Goal: Transaction & Acquisition: Purchase product/service

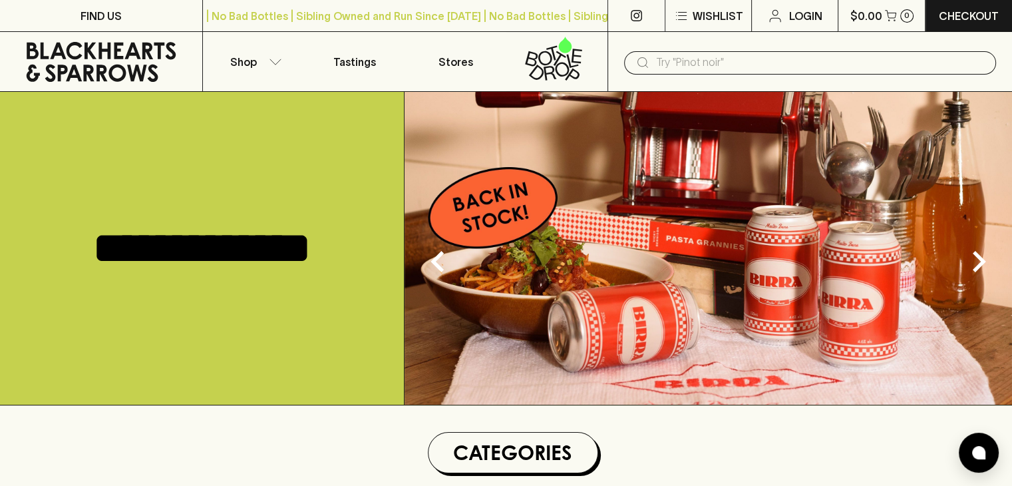
click at [719, 63] on input "text" at bounding box center [820, 62] width 329 height 21
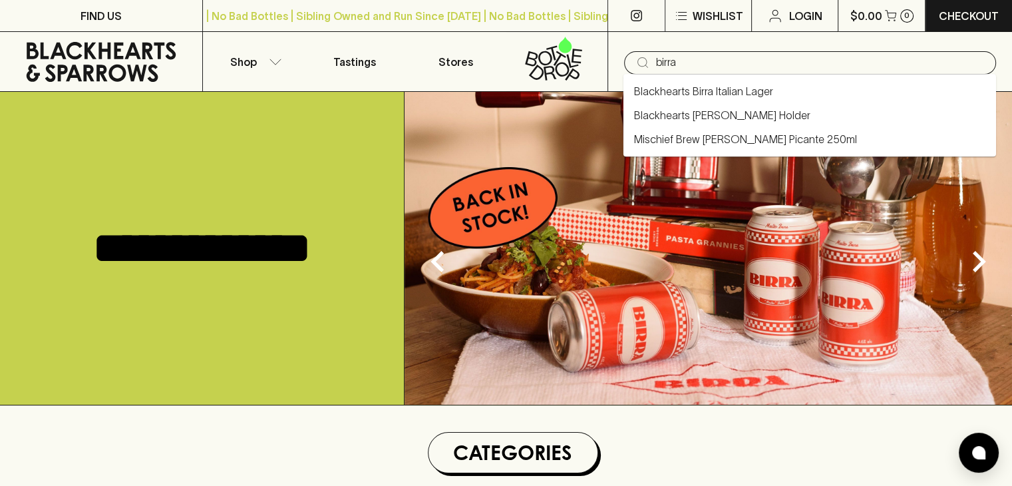
click at [700, 65] on input "birra" at bounding box center [820, 62] width 329 height 21
click at [699, 65] on input "birra" at bounding box center [820, 62] width 329 height 21
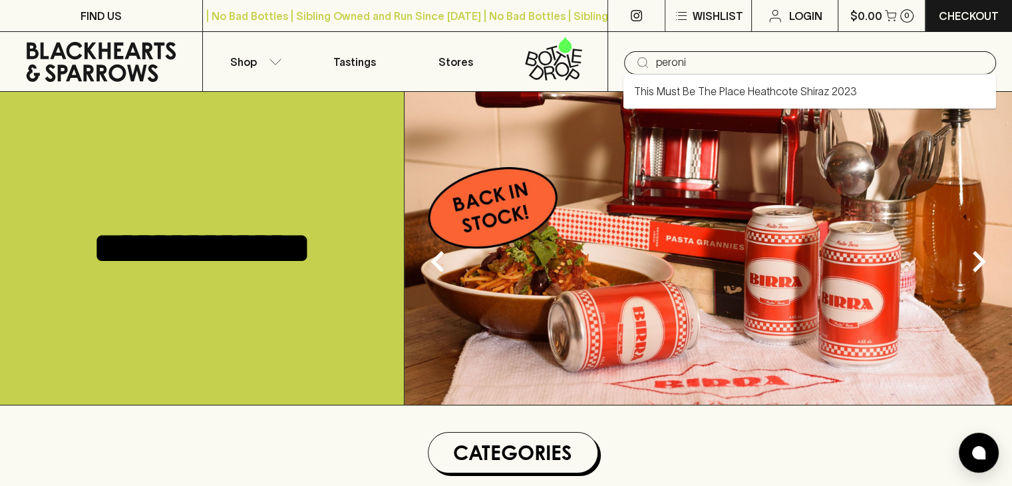
drag, startPoint x: 705, startPoint y: 65, endPoint x: 633, endPoint y: 67, distance: 72.6
click at [633, 67] on div "​ peroni" at bounding box center [810, 62] width 372 height 23
type input "peroni"
click at [273, 62] on icon "button" at bounding box center [275, 61] width 11 height 5
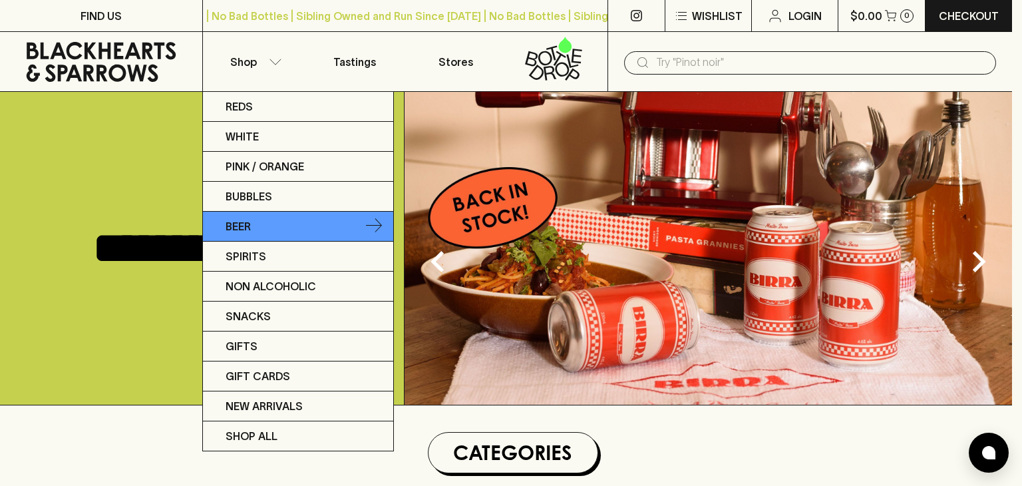
click at [254, 230] on link "Beer" at bounding box center [298, 227] width 190 height 30
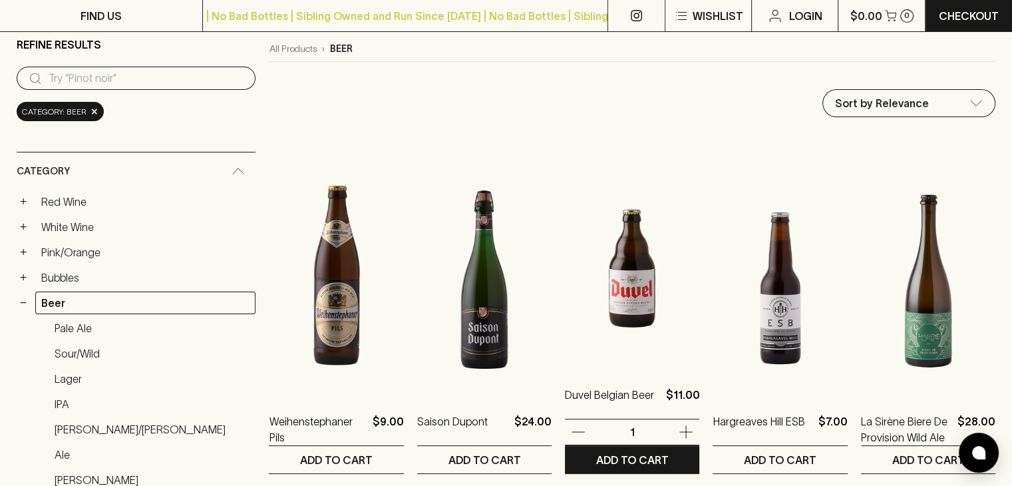
scroll to position [133, 0]
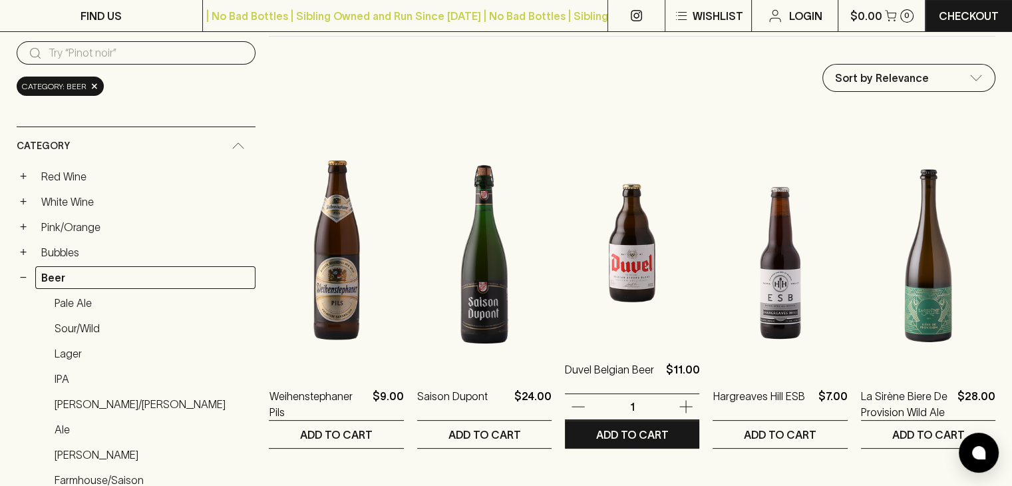
click at [678, 403] on icon "button" at bounding box center [686, 407] width 16 height 16
click at [570, 408] on icon "button" at bounding box center [578, 407] width 16 height 16
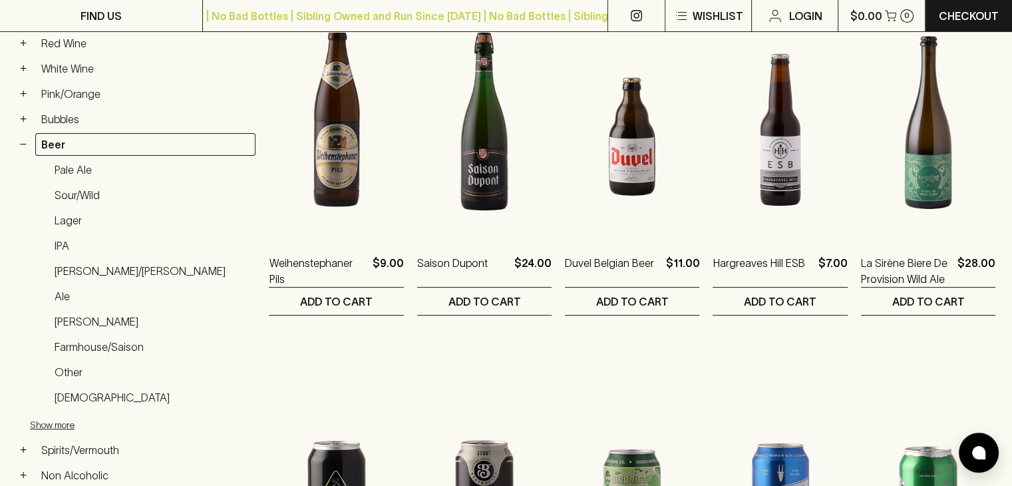
scroll to position [0, 0]
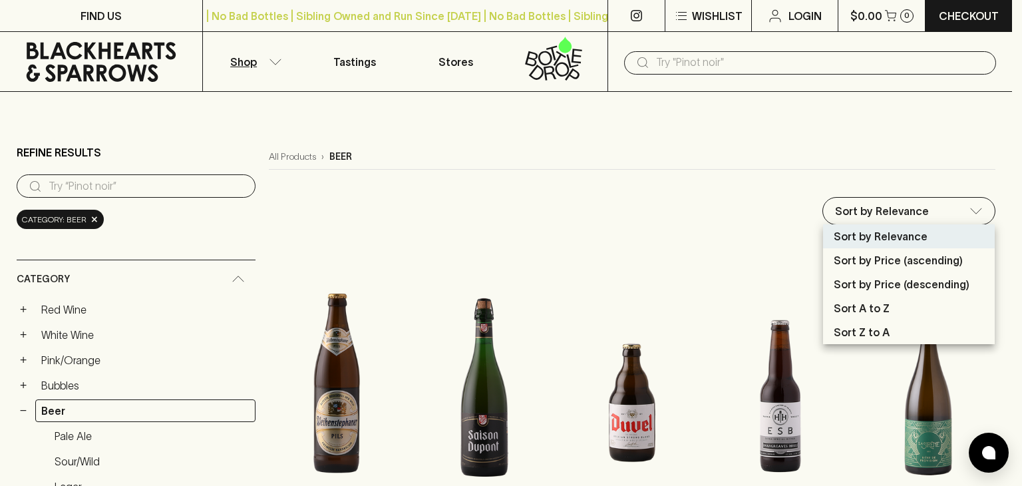
click at [882, 262] on p "Sort by Price (ascending)" at bounding box center [898, 260] width 129 height 16
type input "price:asc"
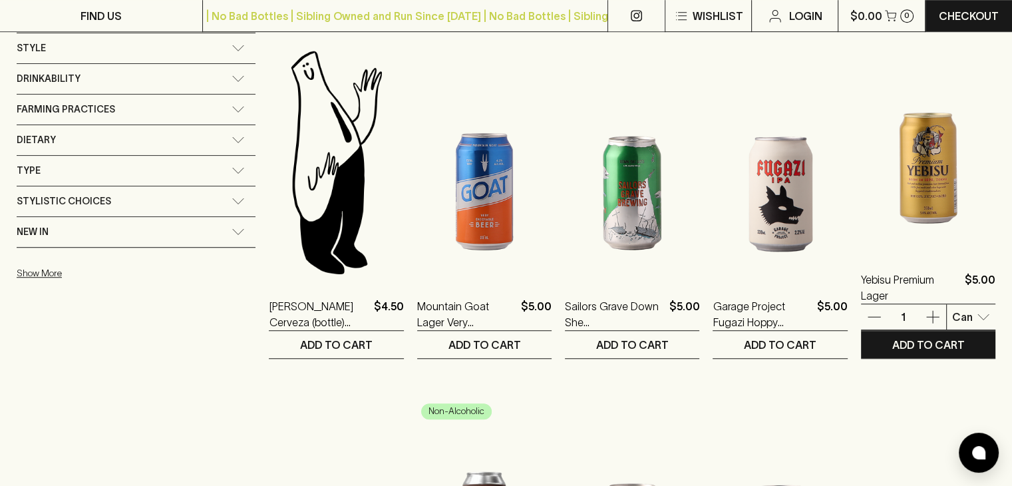
scroll to position [932, 0]
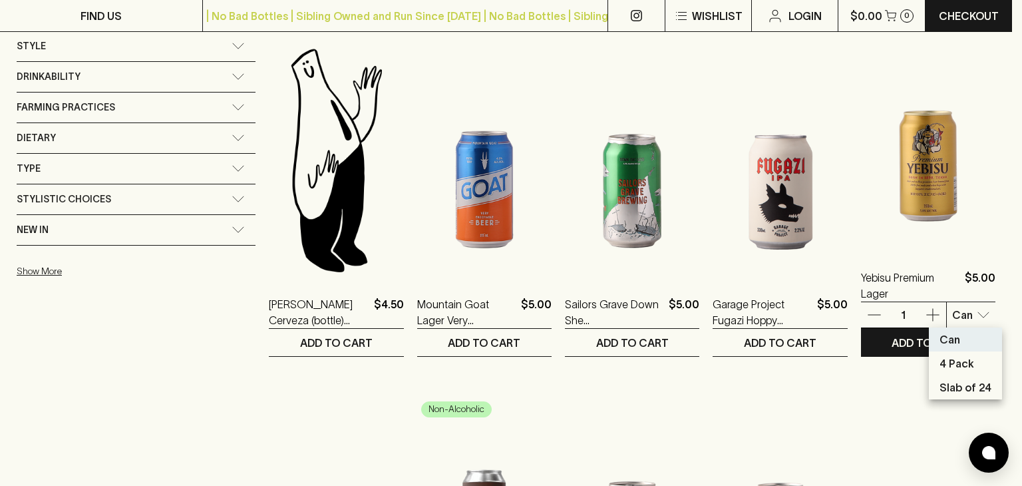
click at [954, 315] on body "FIND US | No Bad Bottles | Sibling Owned and Run Since 2006 | No Bad Bottles | …" at bounding box center [511, 426] width 1022 height 2717
click at [958, 389] on p "Slab of 24" at bounding box center [966, 387] width 52 height 16
type input "2"
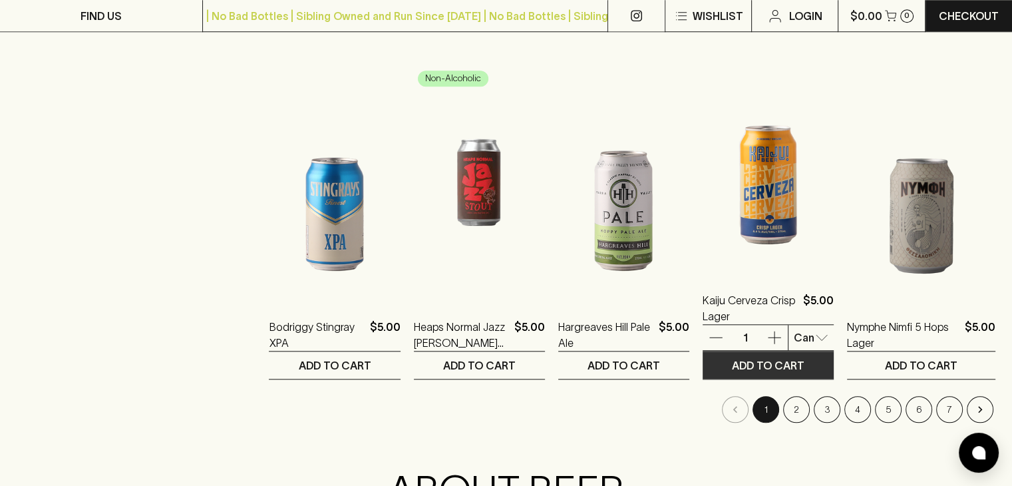
scroll to position [1264, 0]
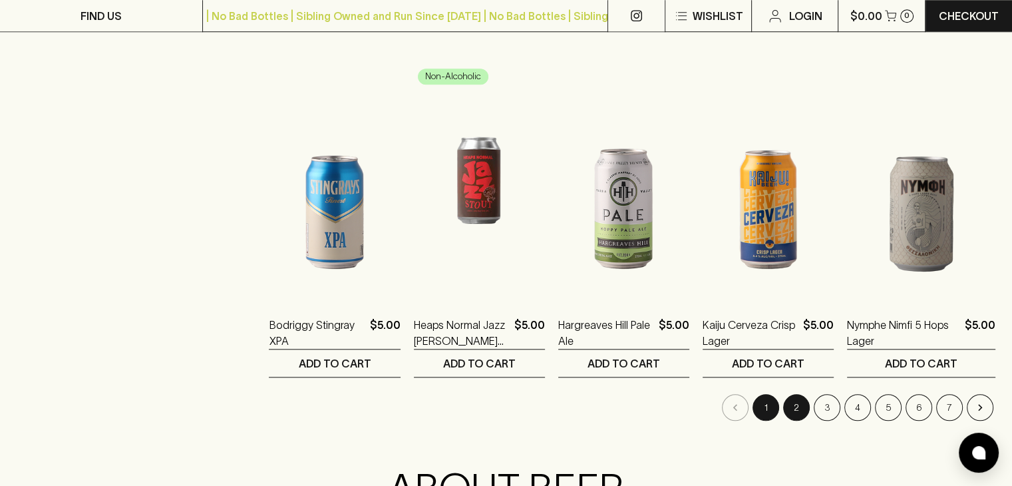
click at [797, 414] on button "2" at bounding box center [796, 407] width 27 height 27
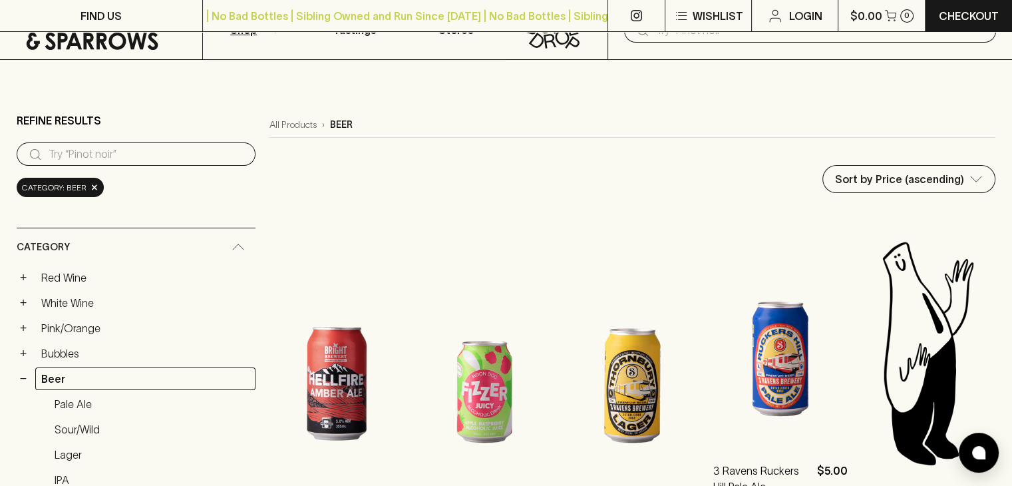
scroll to position [200, 0]
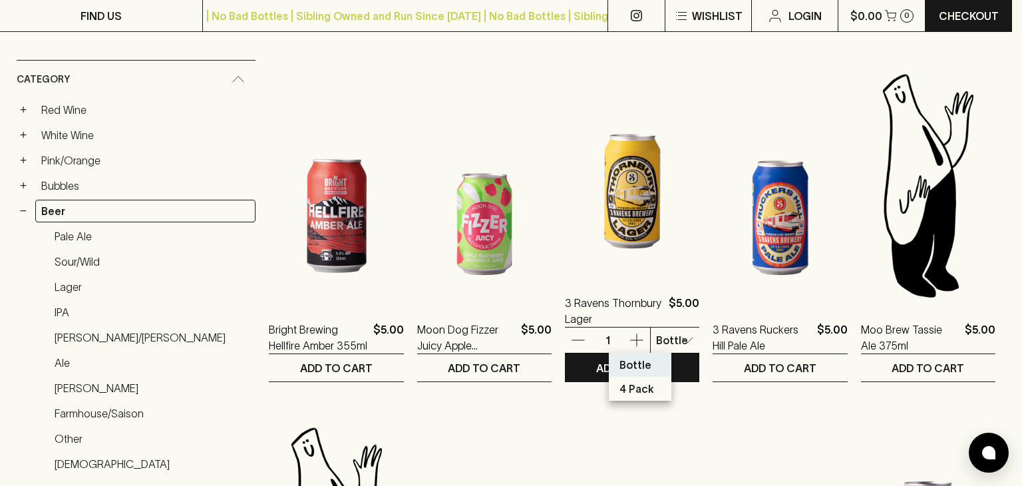
click at [688, 43] on div at bounding box center [511, 243] width 1022 height 486
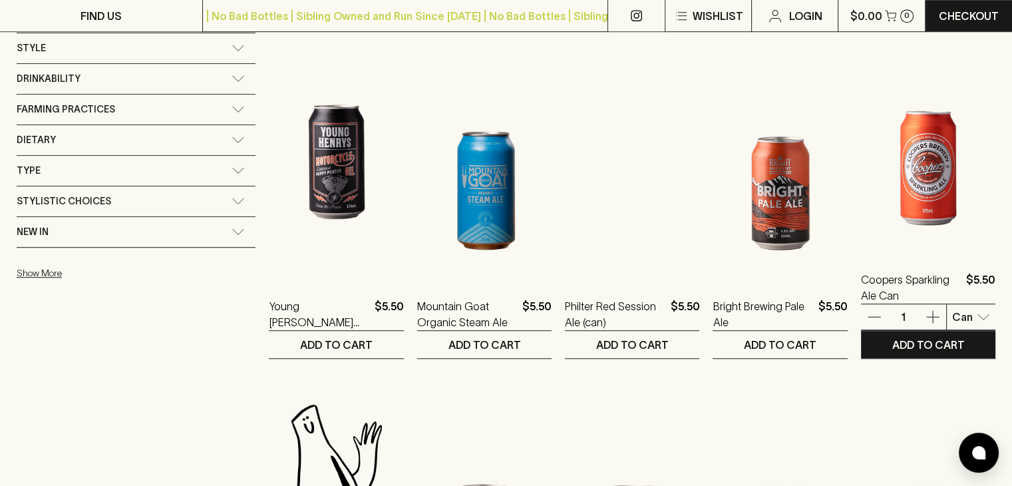
scroll to position [932, 0]
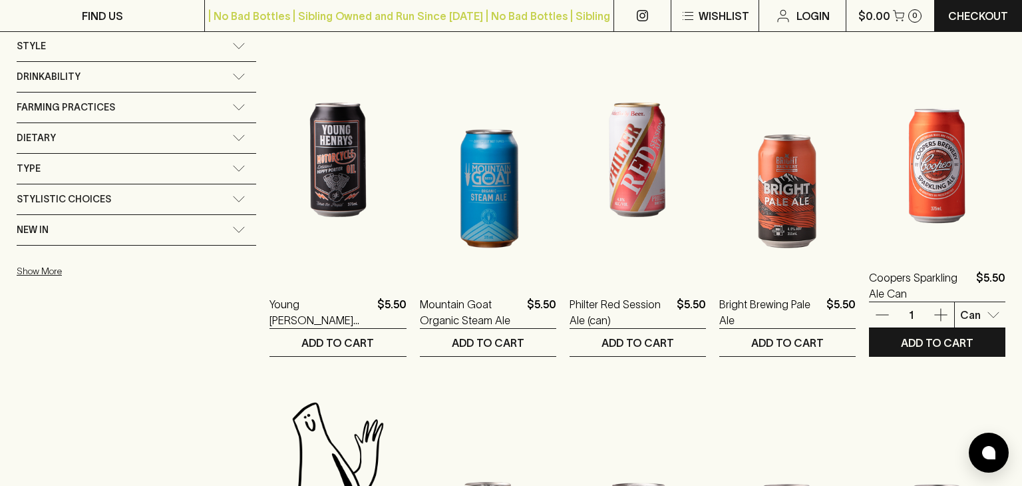
click at [982, 313] on body "FIND US | No Bad Bottles | Sibling Owned and Run Since 2006 | No Bad Bottles | …" at bounding box center [511, 426] width 1022 height 2717
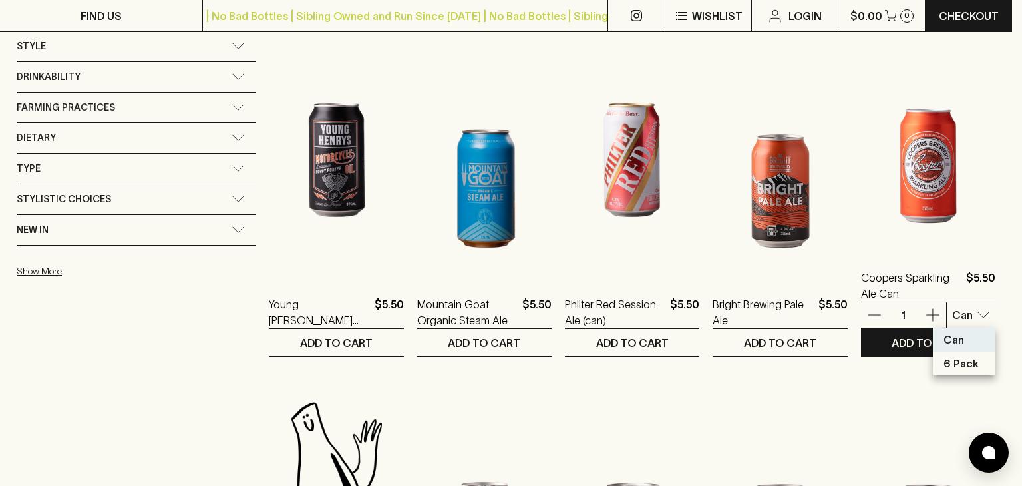
click at [953, 363] on p "6 Pack" at bounding box center [961, 363] width 35 height 16
type input "1"
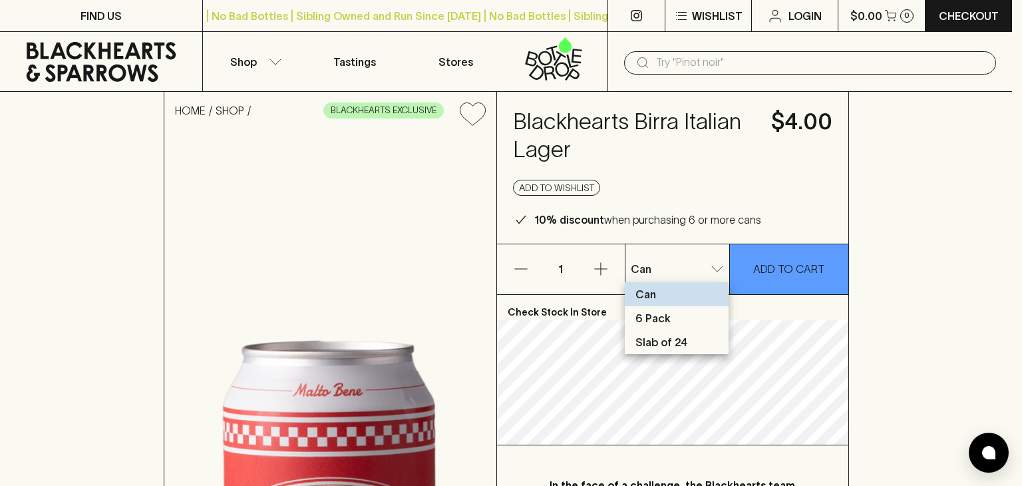
click at [658, 341] on p "Slab of 24" at bounding box center [662, 342] width 52 height 16
type input "2"
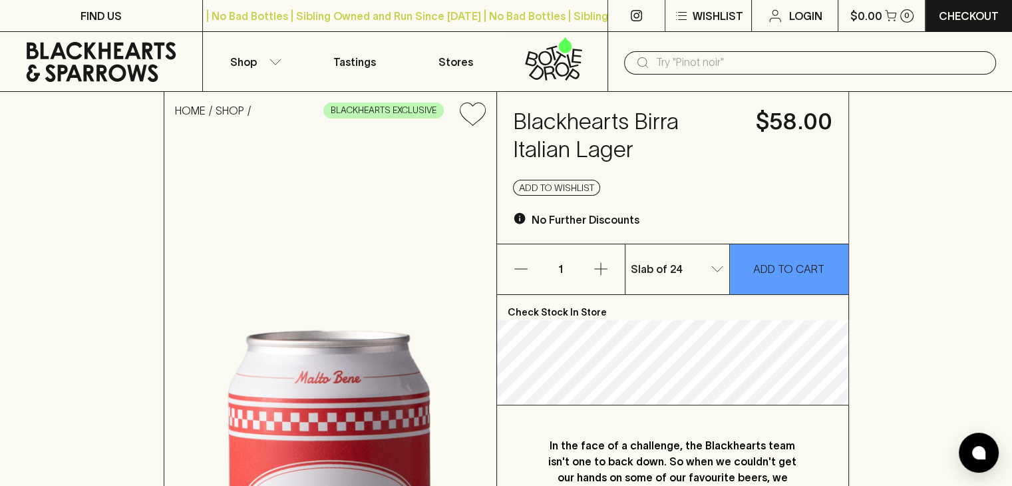
click at [928, 227] on div "HOME SHOP BLACKHEARTS EXCLUSIVE Blackhearts Birra Italian Lager $58.00 Add to w…" at bounding box center [506, 494] width 1012 height 805
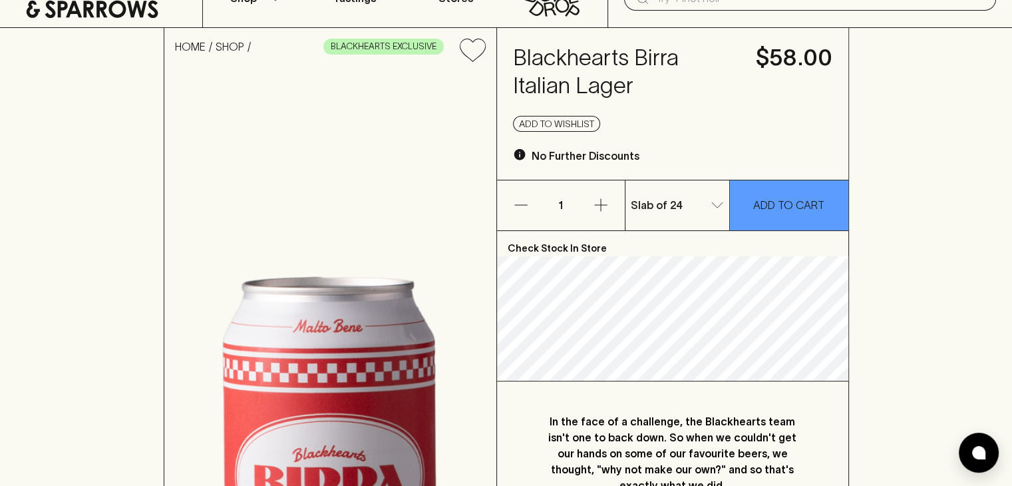
scroll to position [67, 0]
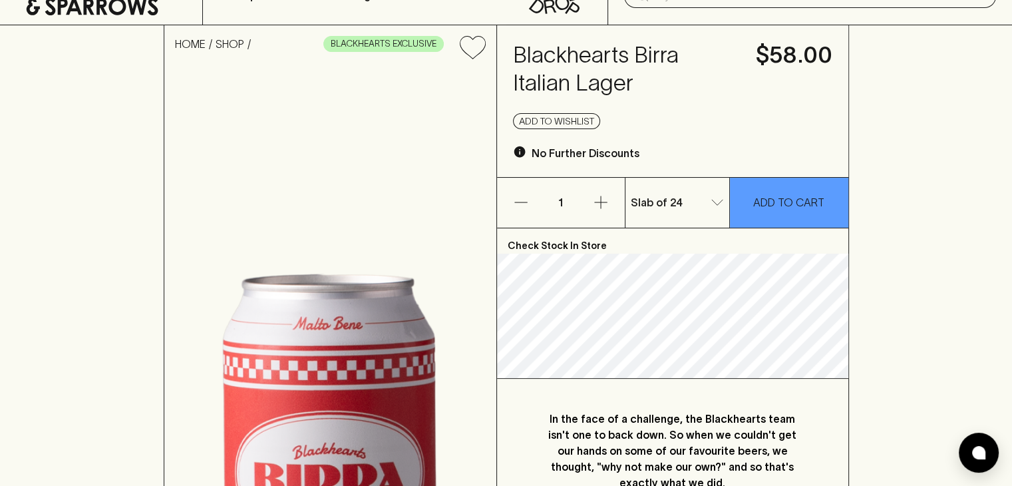
click at [910, 216] on div "HOME SHOP BLACKHEARTS EXCLUSIVE Blackhearts Birra Italian Lager $58.00 Add to w…" at bounding box center [506, 447] width 1012 height 844
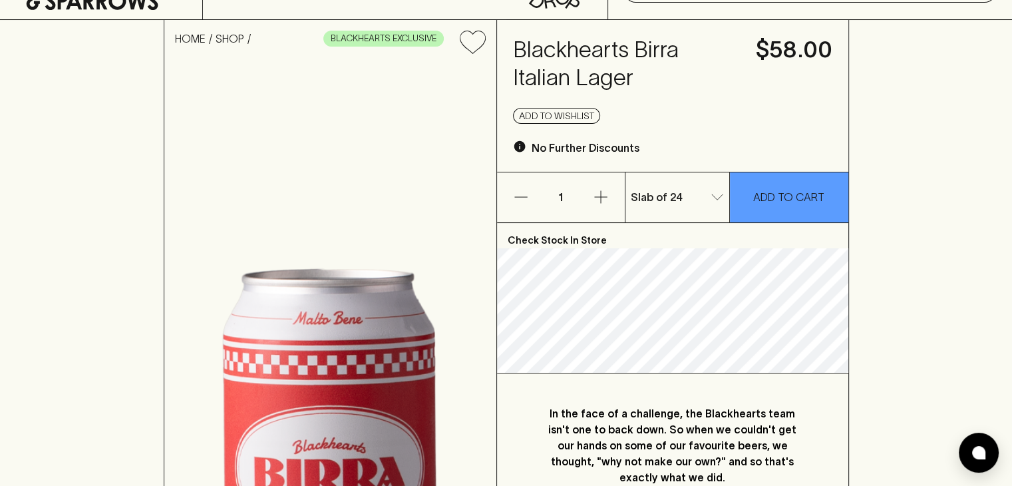
scroll to position [0, 0]
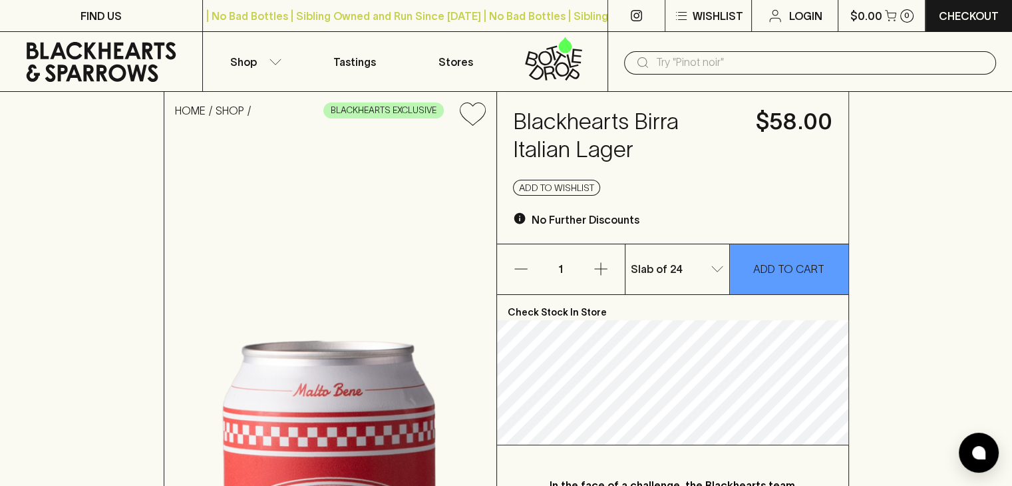
click at [260, 61] on button "Shop" at bounding box center [253, 61] width 101 height 59
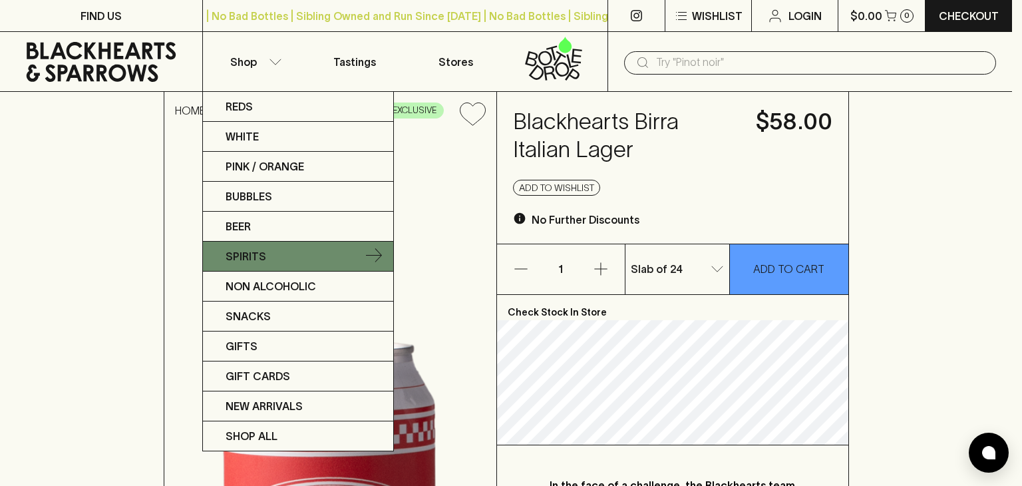
click at [253, 256] on p "Spirits" at bounding box center [246, 256] width 41 height 16
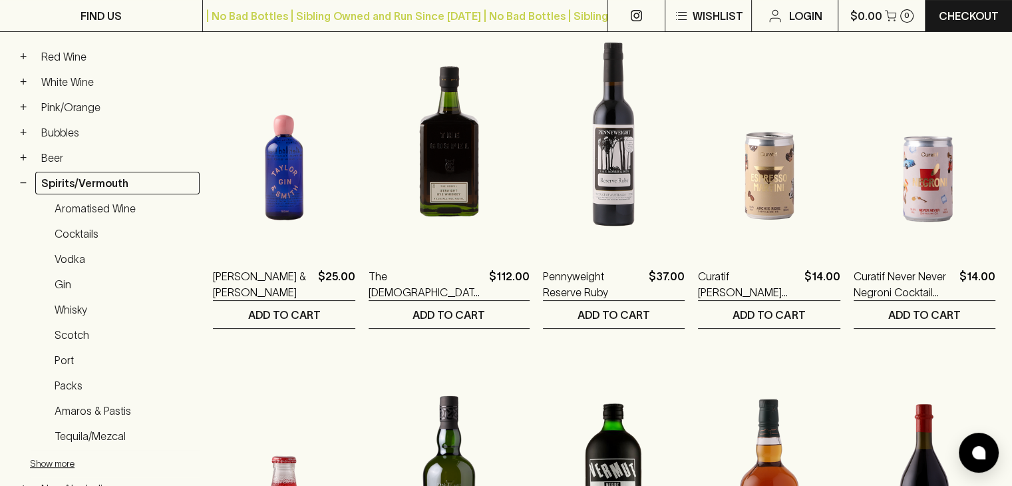
scroll to position [266, 0]
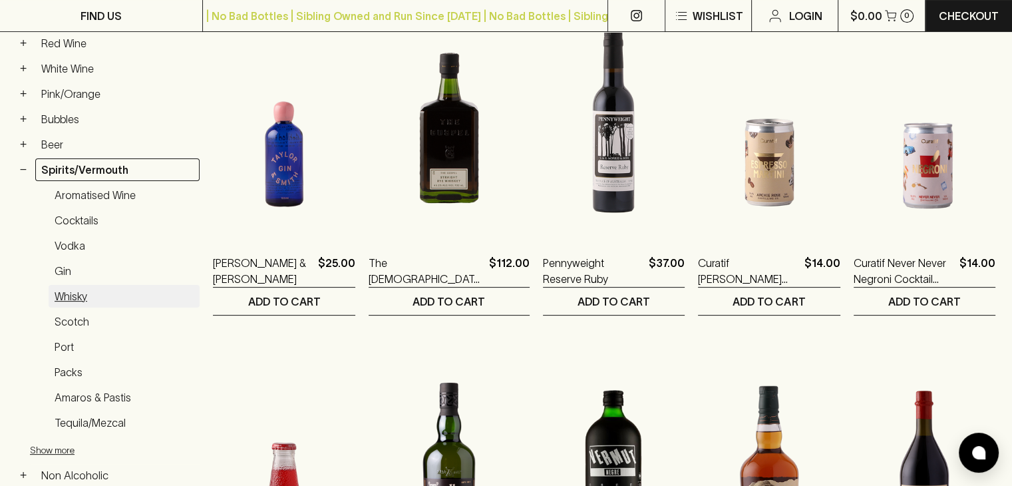
click at [69, 293] on link "Whisky" at bounding box center [124, 296] width 151 height 23
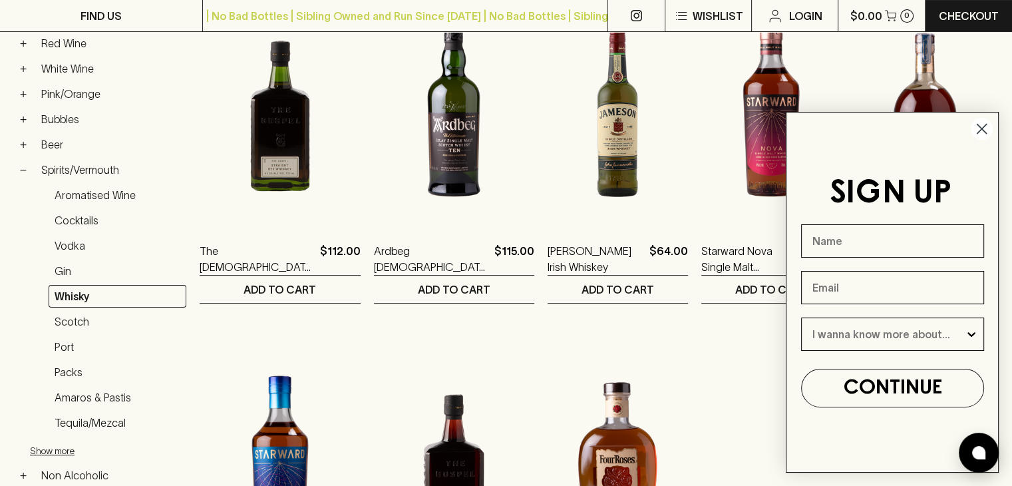
click at [976, 128] on circle "Close dialog" at bounding box center [982, 129] width 22 height 22
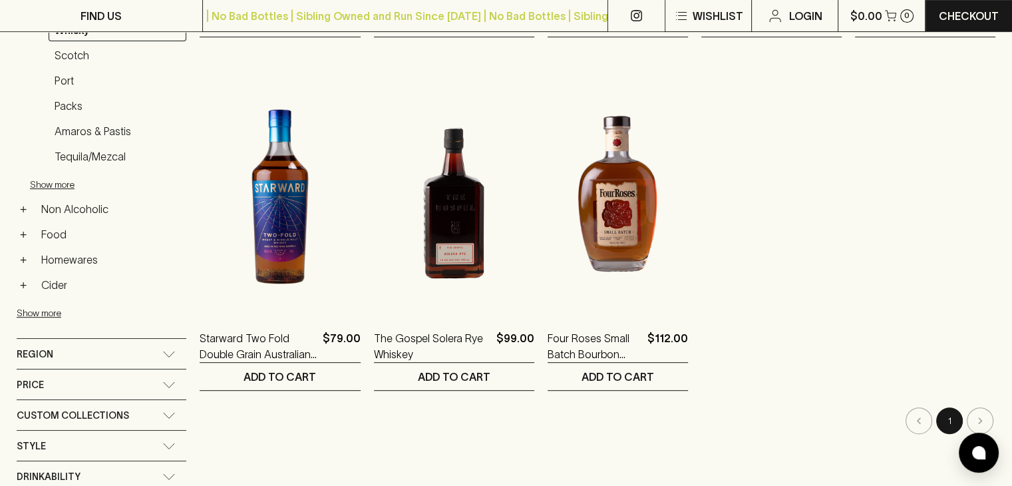
scroll to position [212, 0]
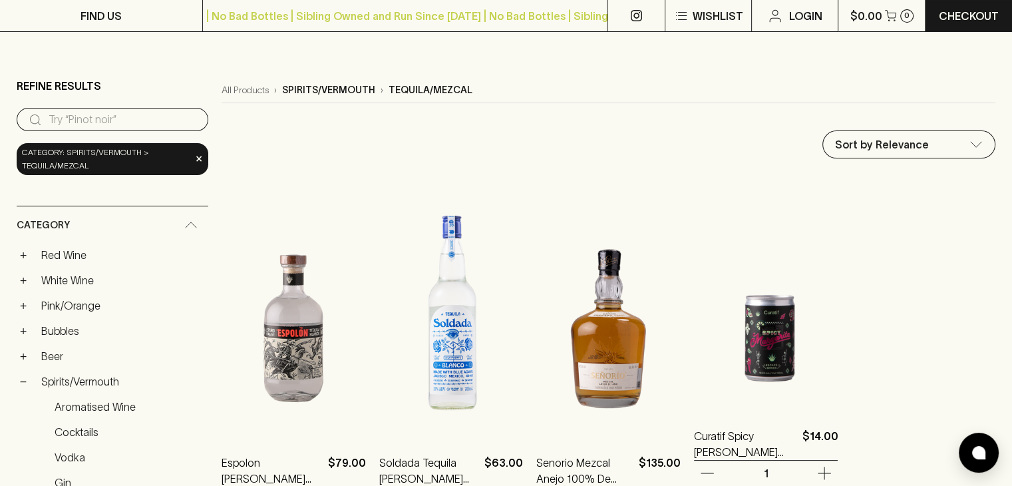
scroll to position [200, 0]
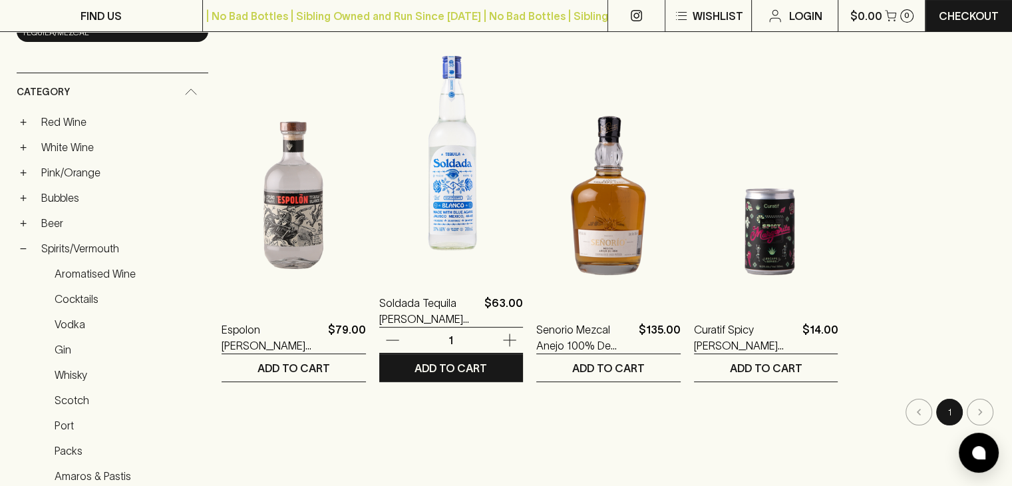
click at [445, 178] on img at bounding box center [451, 158] width 144 height 233
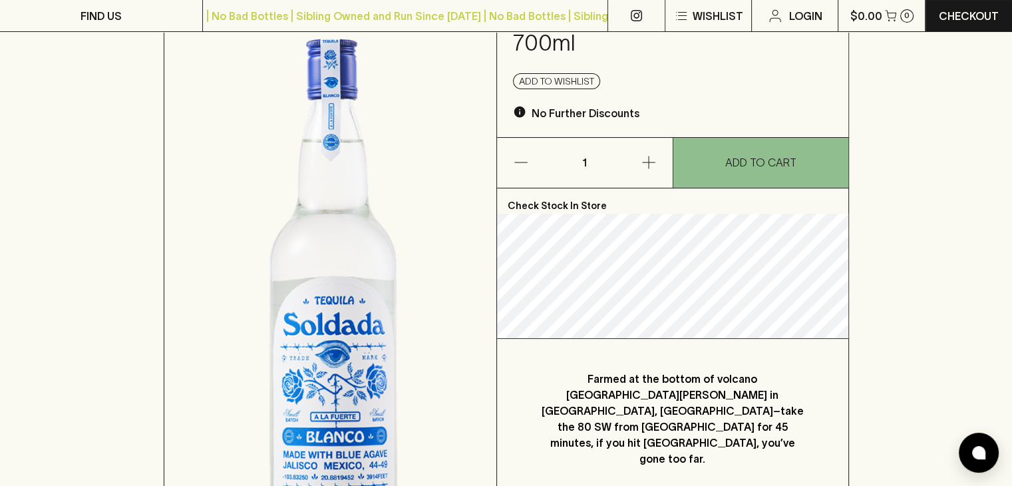
scroll to position [133, 0]
